Goal: Transaction & Acquisition: Book appointment/travel/reservation

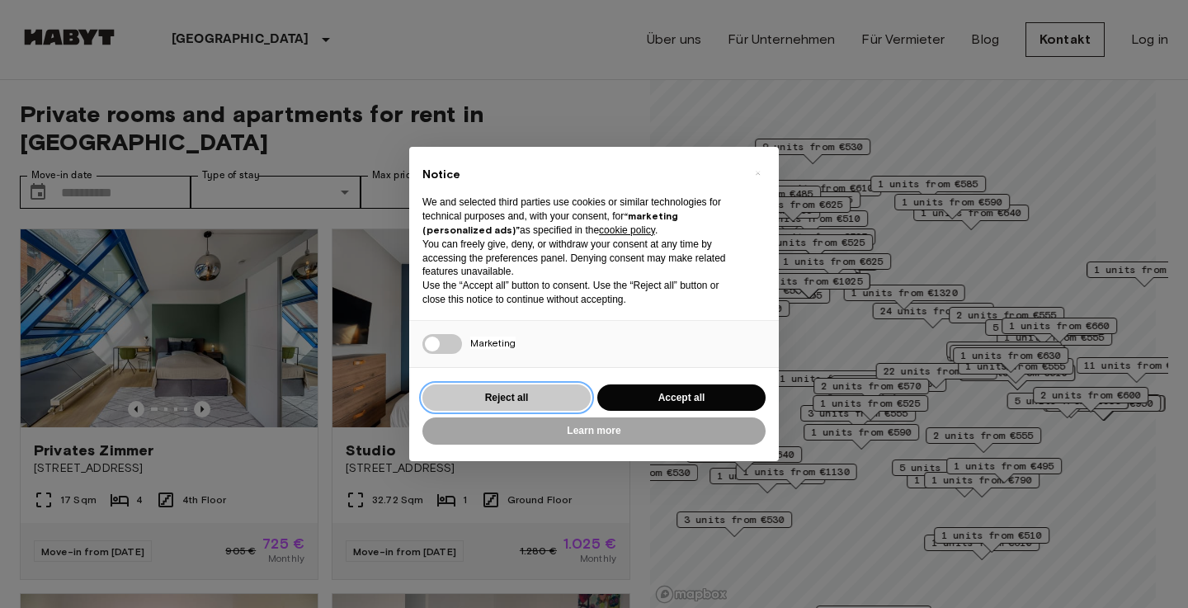
click at [542, 391] on button "Reject all" at bounding box center [506, 397] width 168 height 27
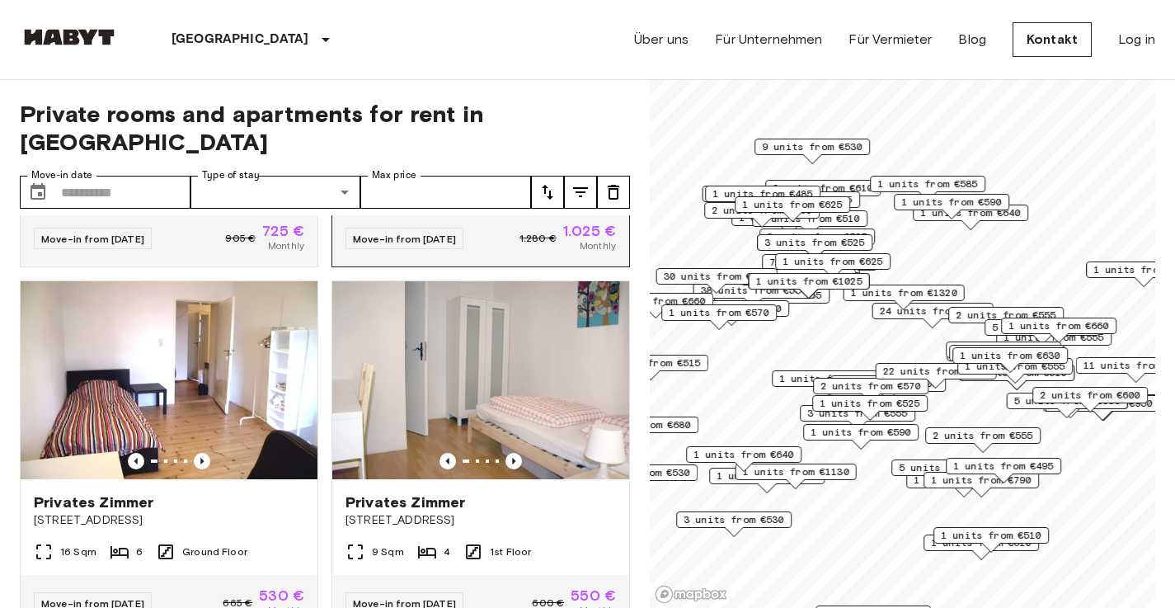
scroll to position [346, 0]
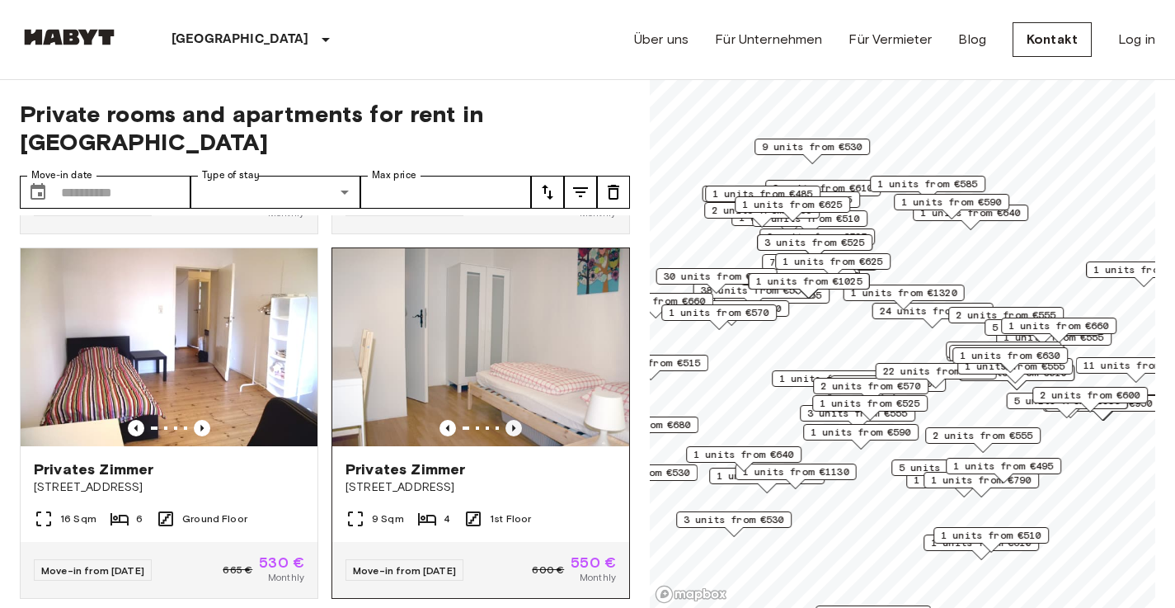
click at [508, 420] on icon "Previous image" at bounding box center [514, 428] width 16 height 16
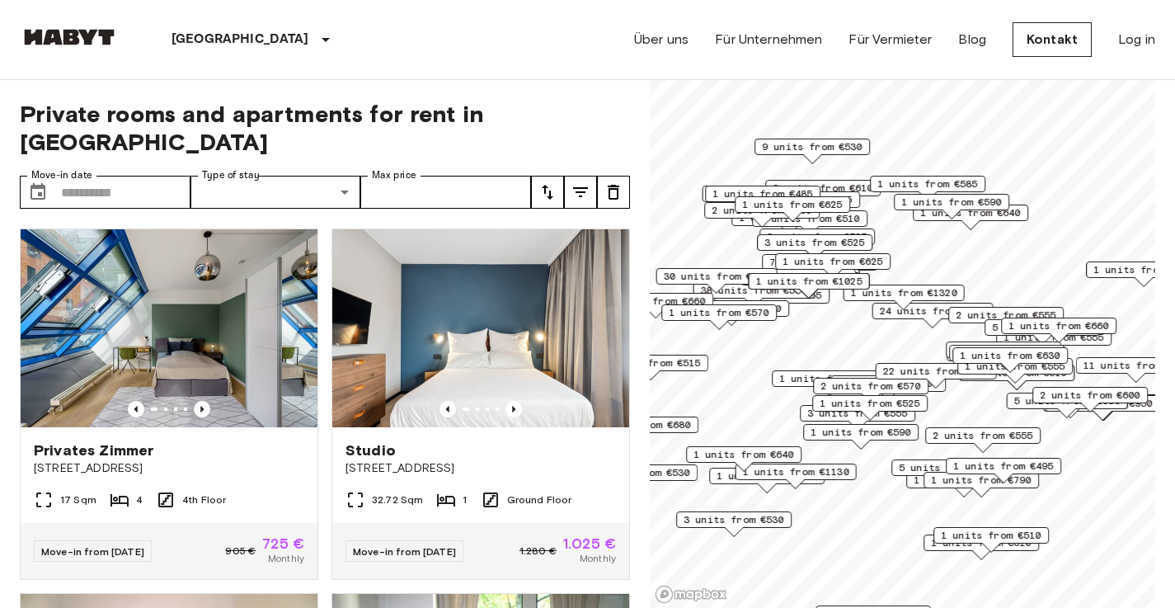
scroll to position [0, 0]
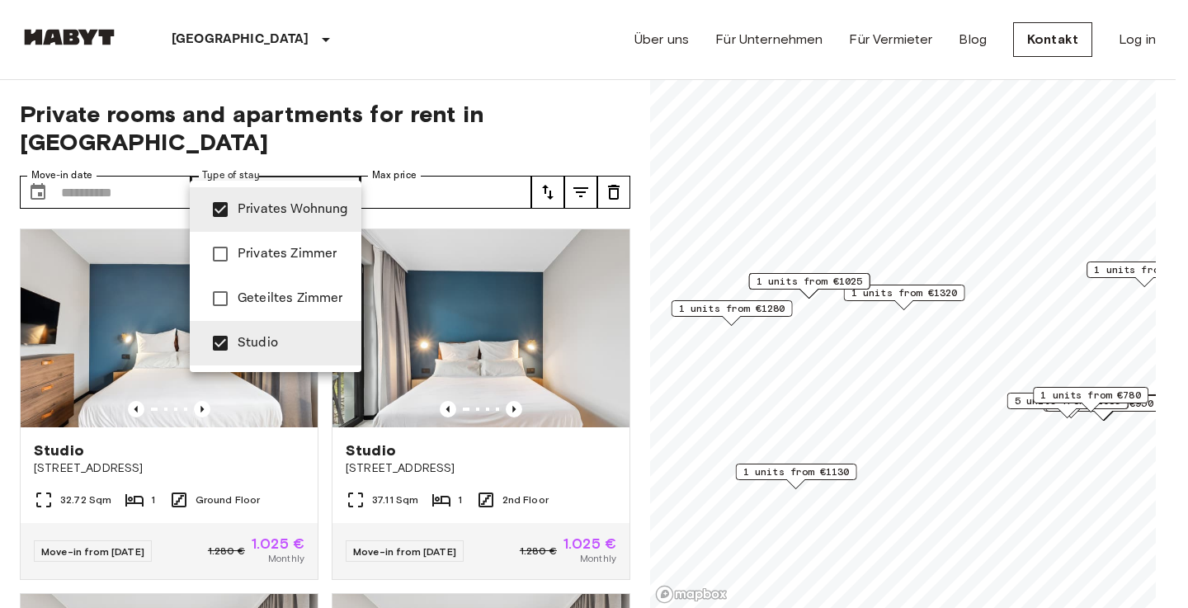
type input "**********"
click at [327, 163] on div at bounding box center [594, 304] width 1188 height 608
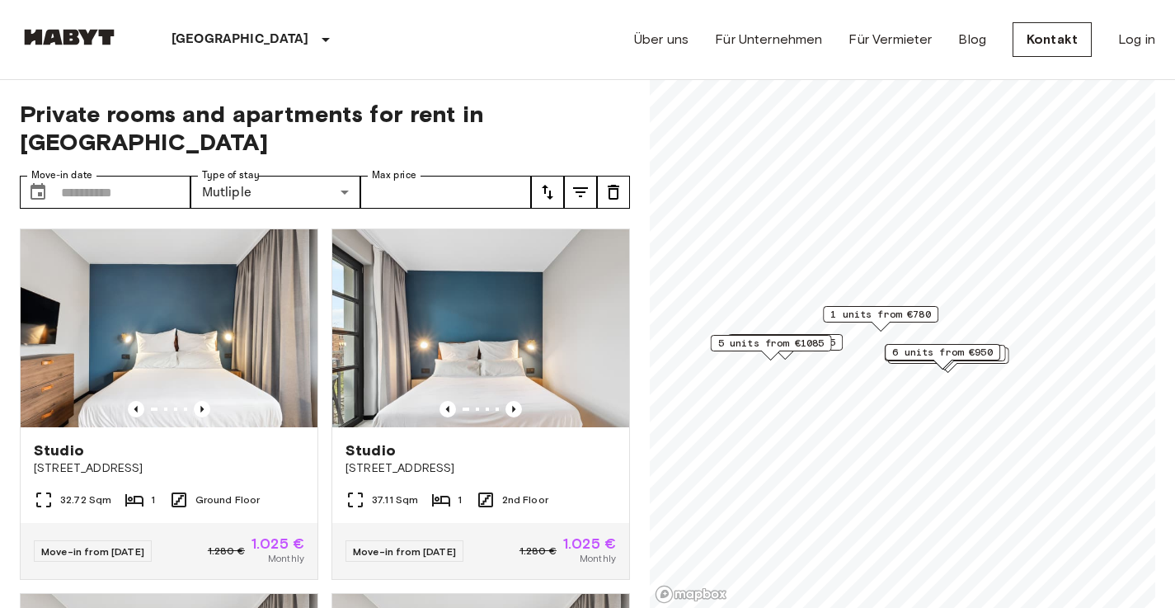
click at [896, 310] on span "1 units from €780" at bounding box center [880, 314] width 101 height 15
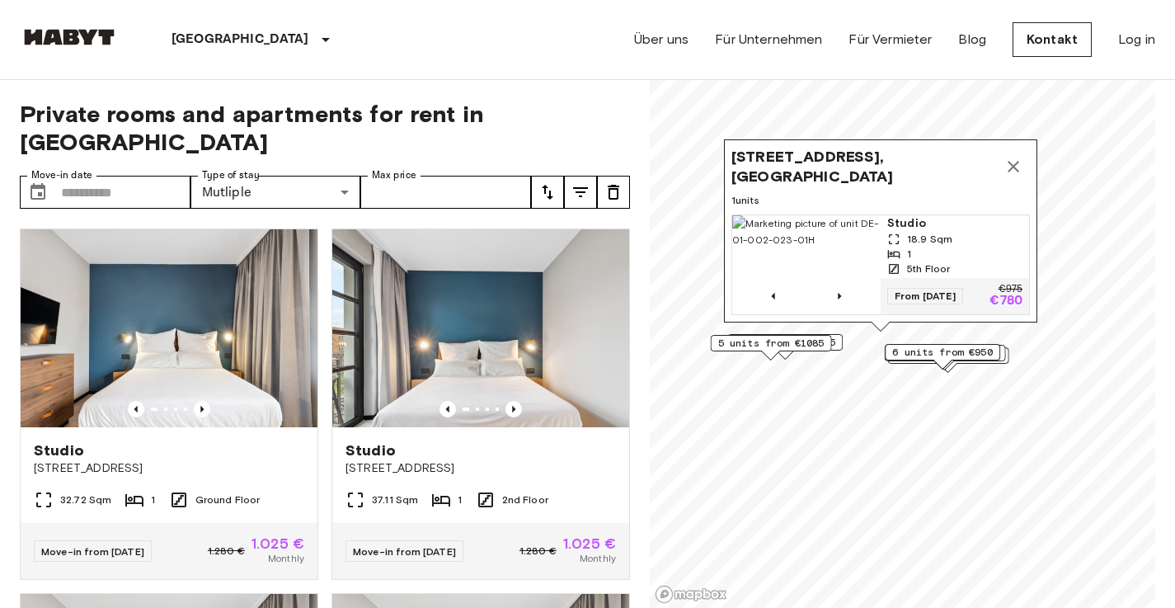
click at [1014, 161] on icon "Map marker" at bounding box center [1014, 167] width 12 height 12
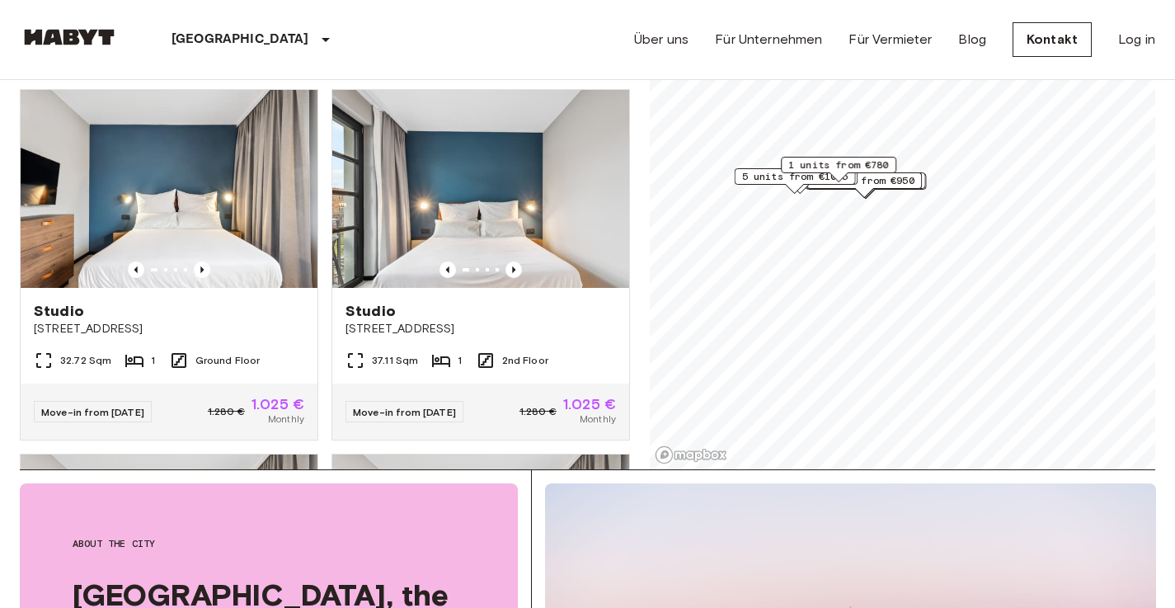
scroll to position [139, 0]
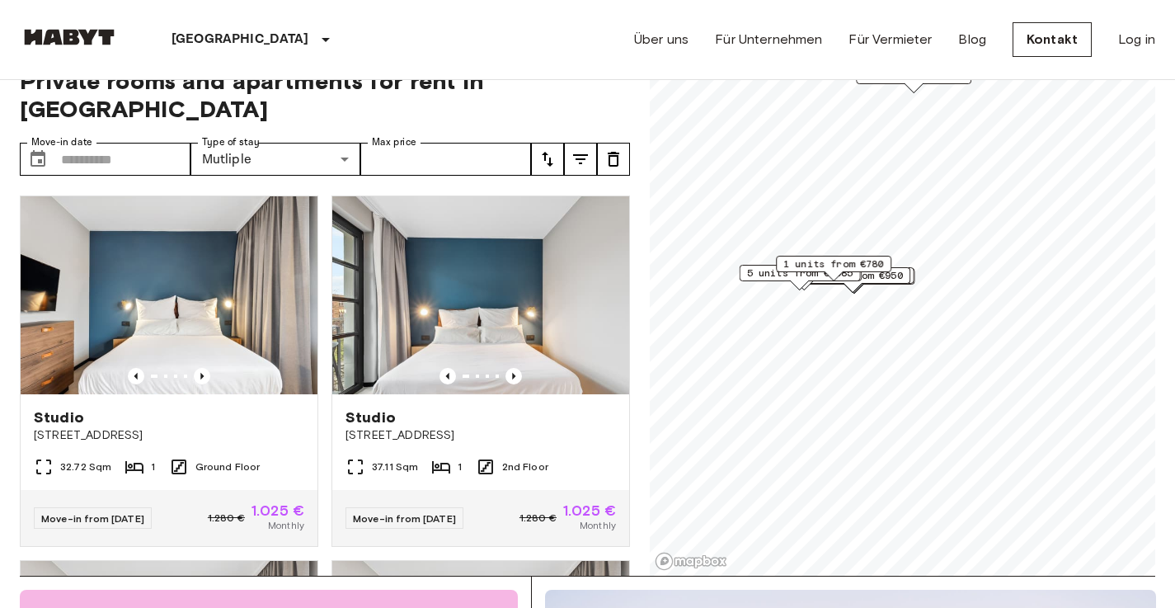
scroll to position [28, 0]
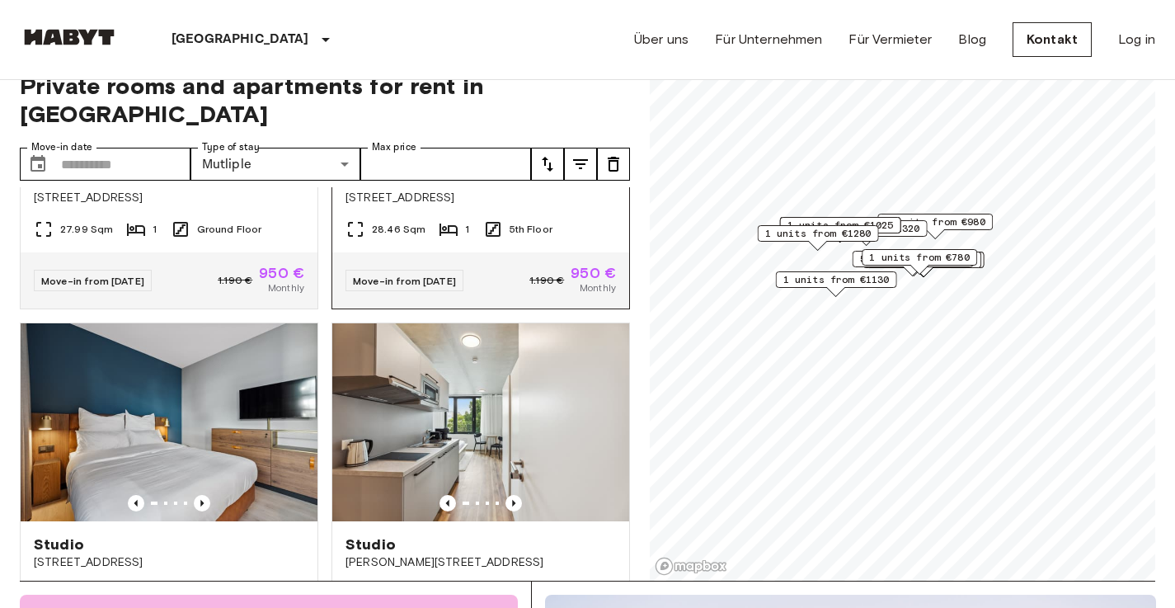
scroll to position [5715, 0]
